Goal: Check status: Check status

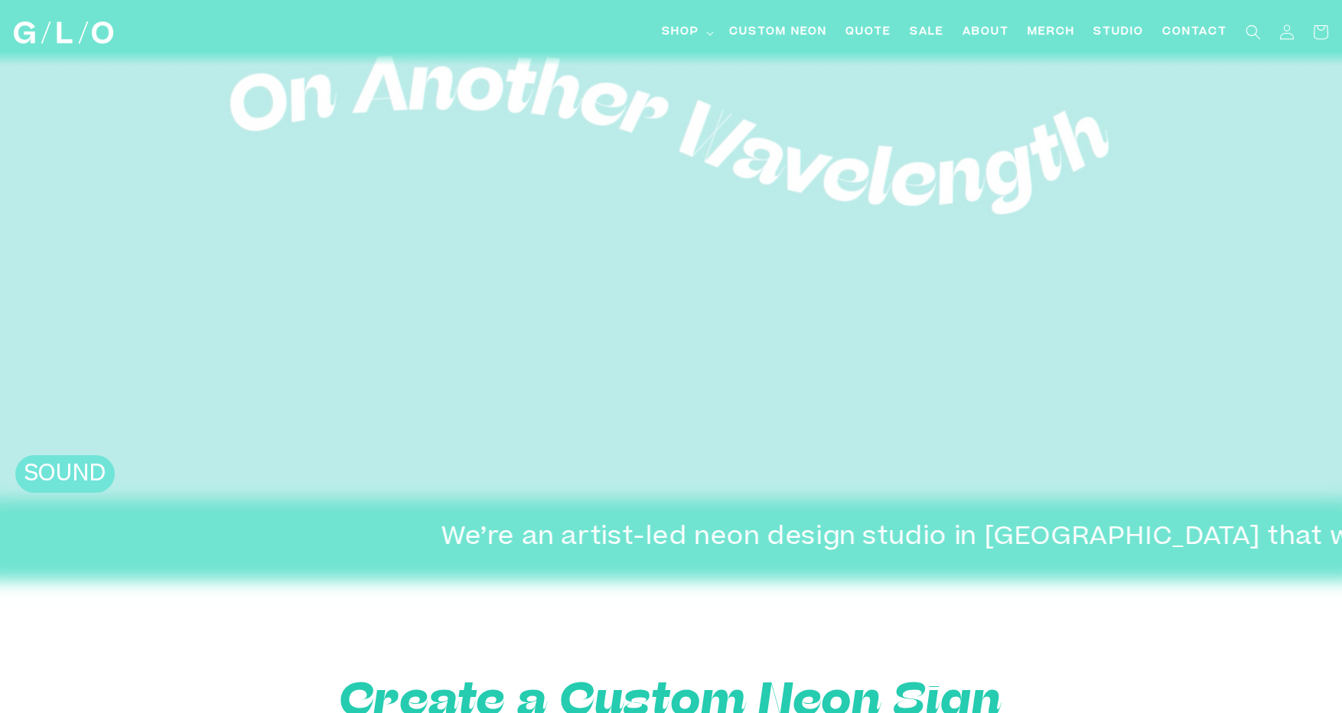
scroll to position [310, 0]
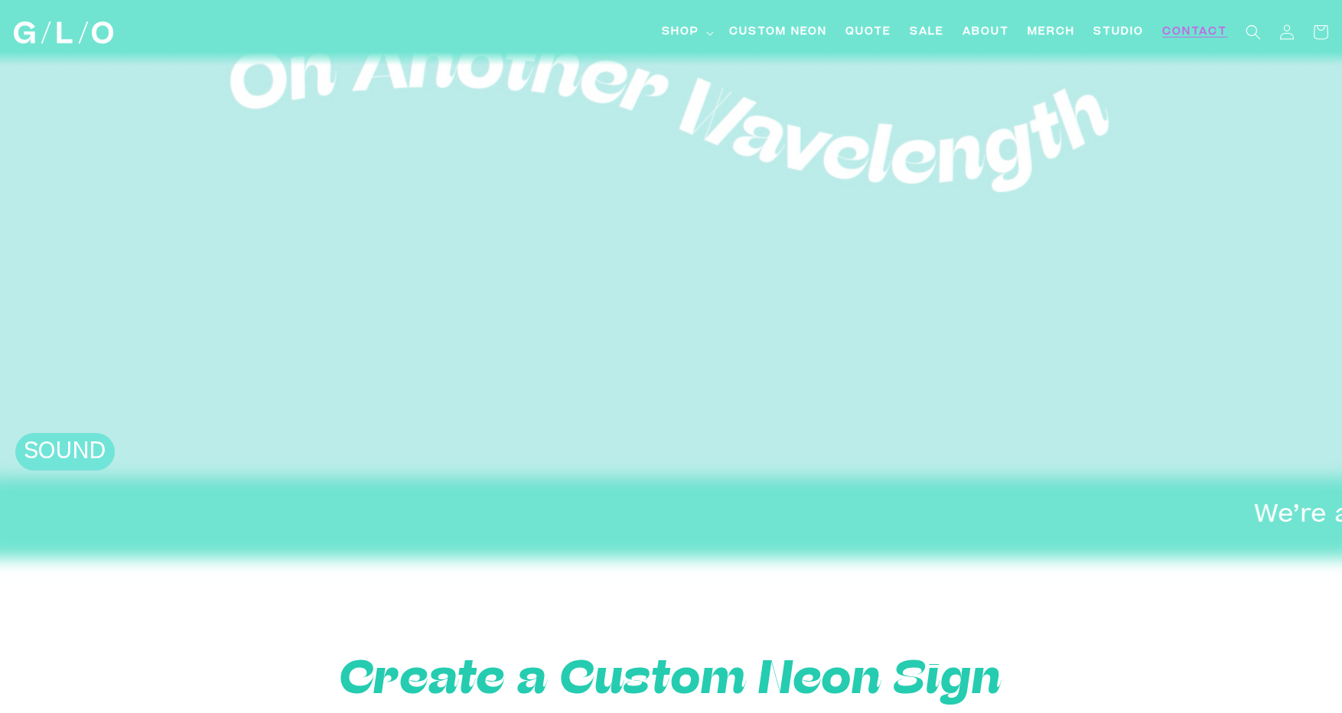
click at [1207, 31] on span "Contact" at bounding box center [1194, 32] width 65 height 16
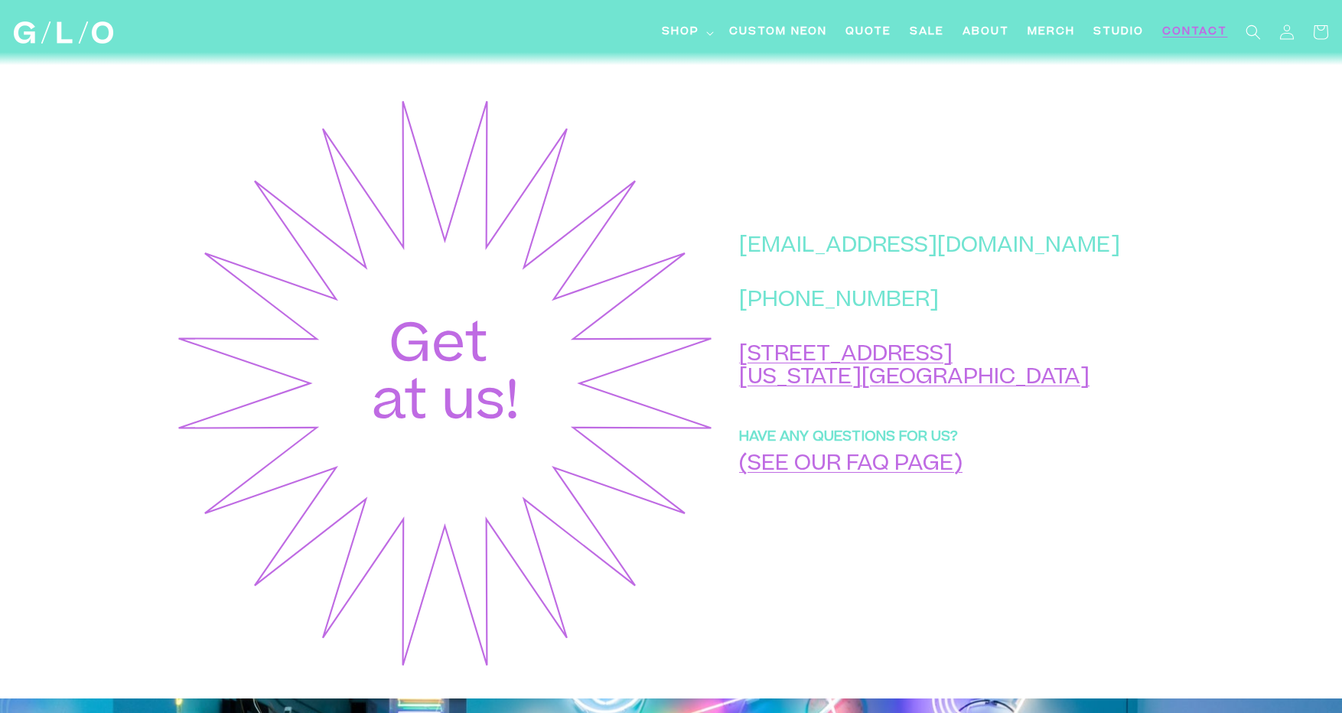
scroll to position [569, 0]
click at [872, 472] on link "(SEE OUR FAQ PAGE)" at bounding box center [850, 466] width 223 height 21
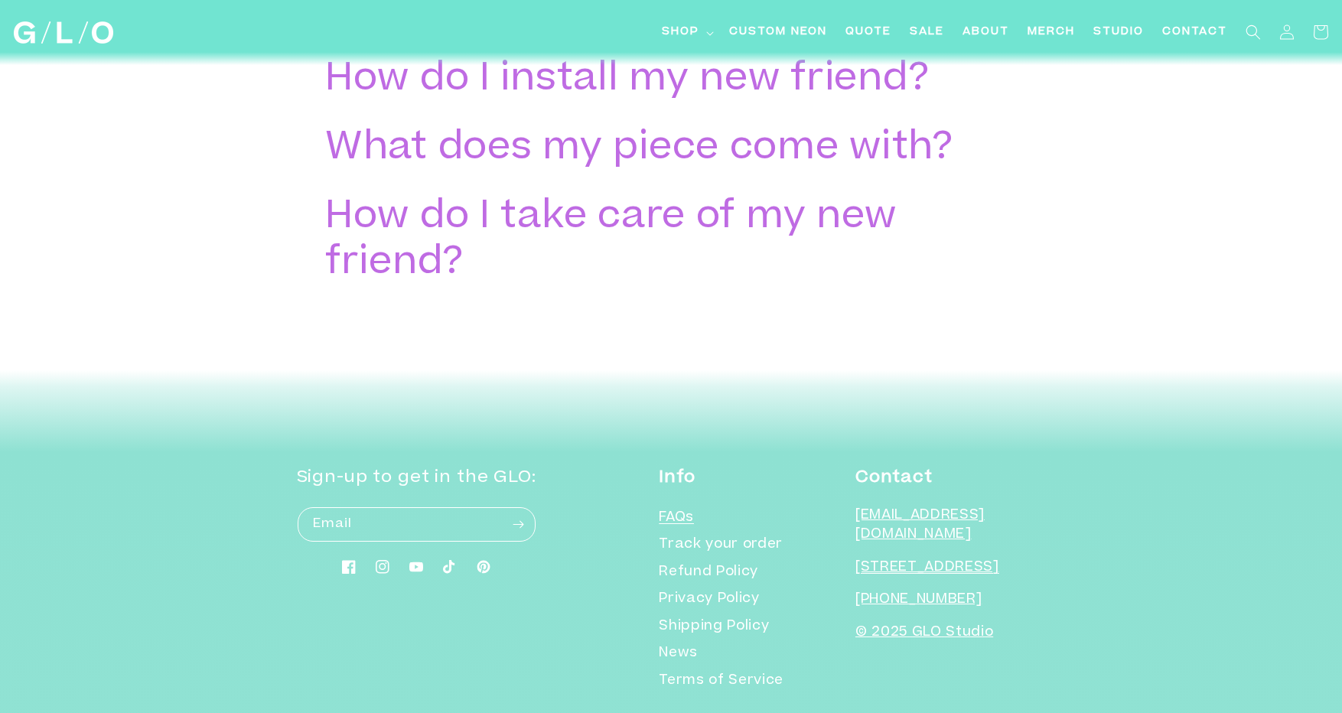
scroll to position [3143, 0]
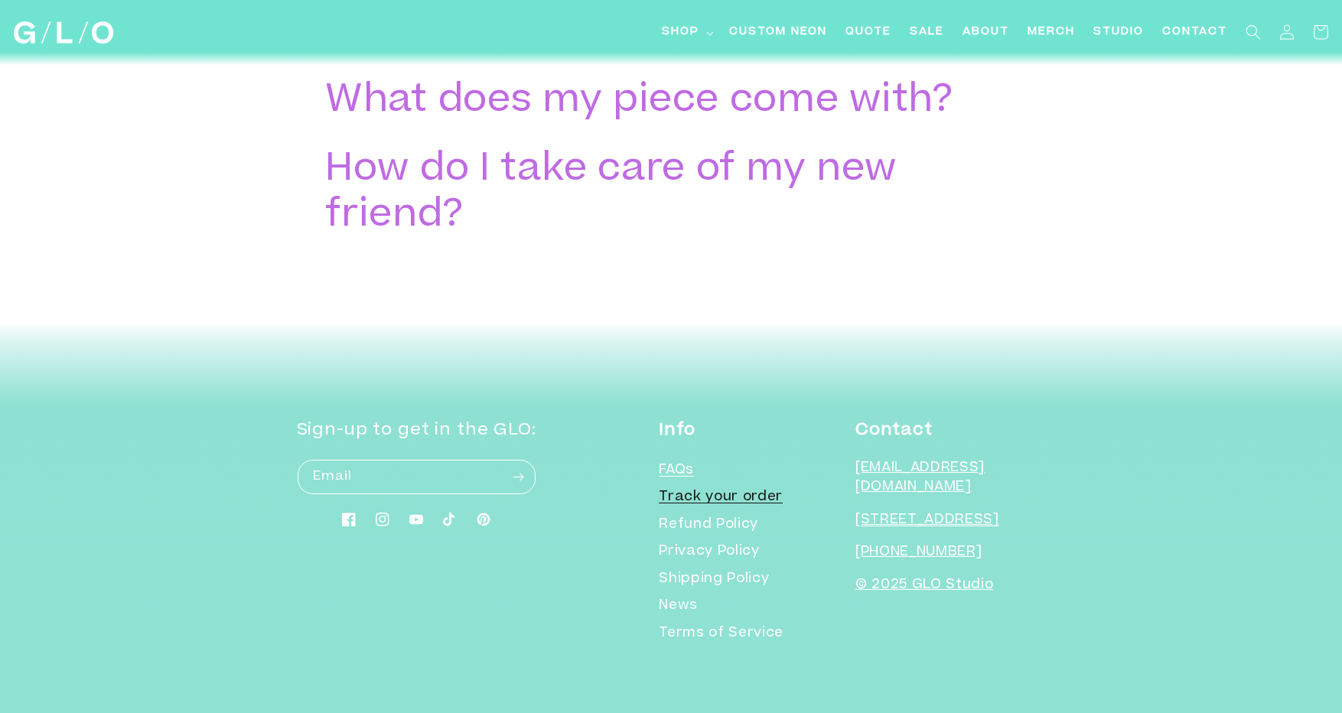
click at [727, 496] on link "Track your order" at bounding box center [721, 498] width 124 height 28
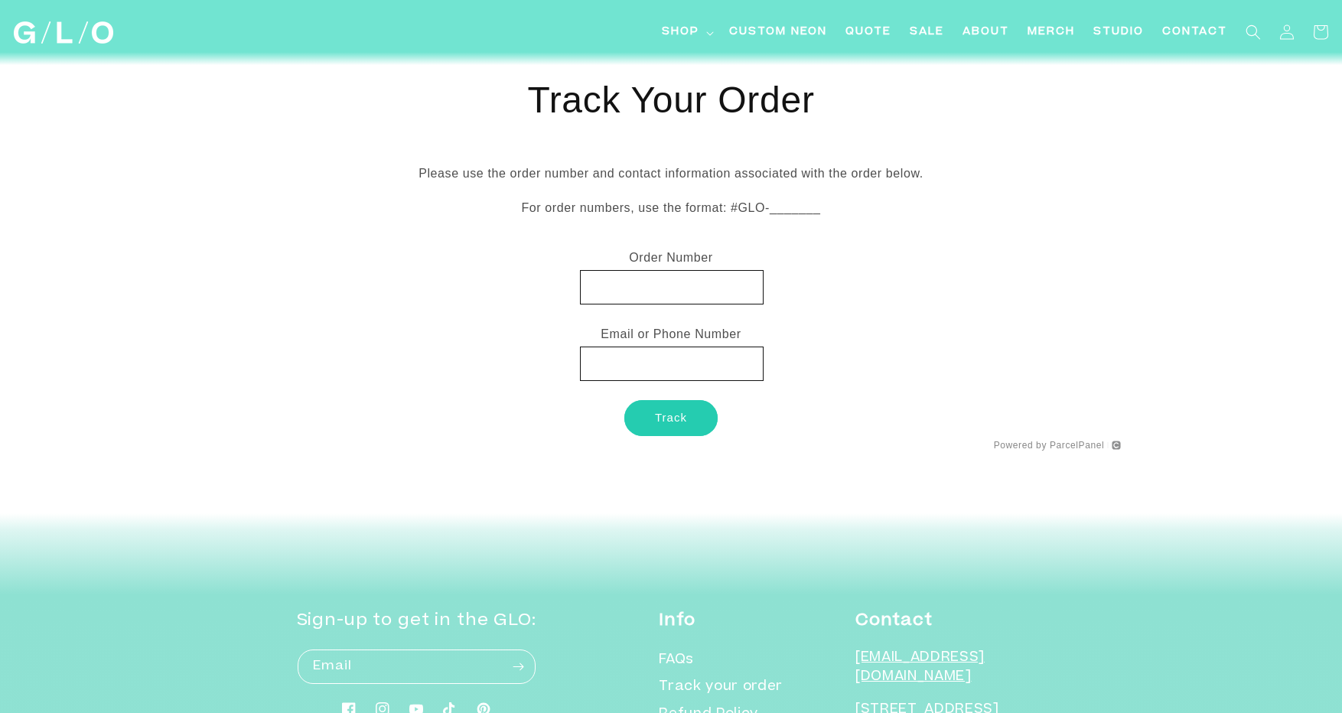
scroll to position [189, 0]
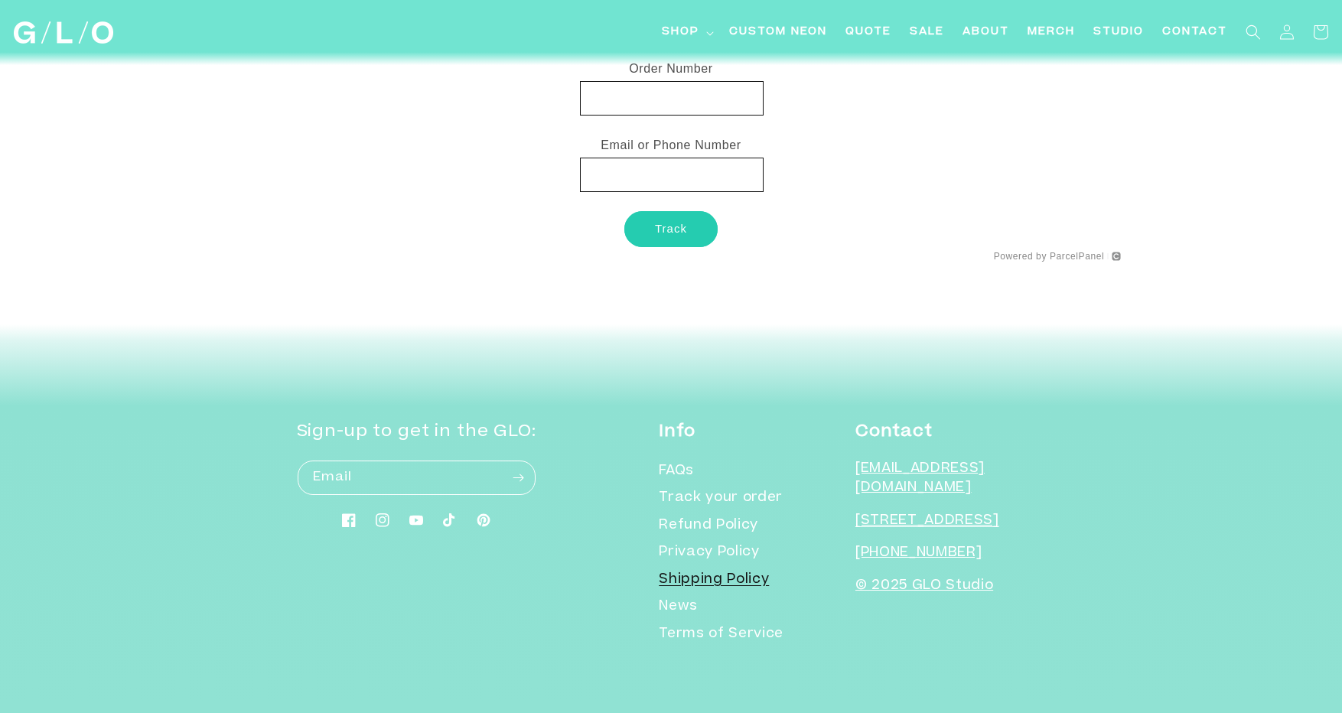
click at [767, 577] on link "Shipping Policy" at bounding box center [714, 581] width 110 height 28
